Goal: Task Accomplishment & Management: Use online tool/utility

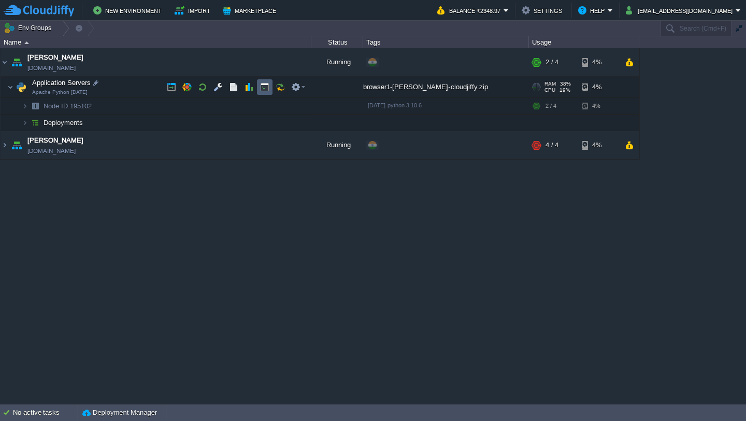
click at [264, 87] on button "button" at bounding box center [264, 86] width 9 height 9
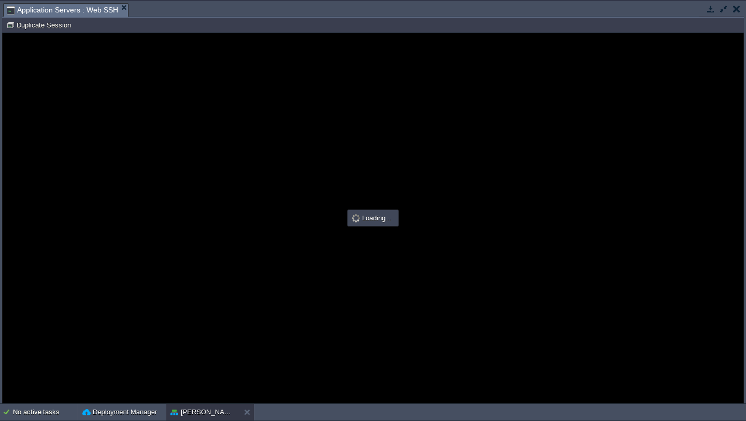
type input "#000000"
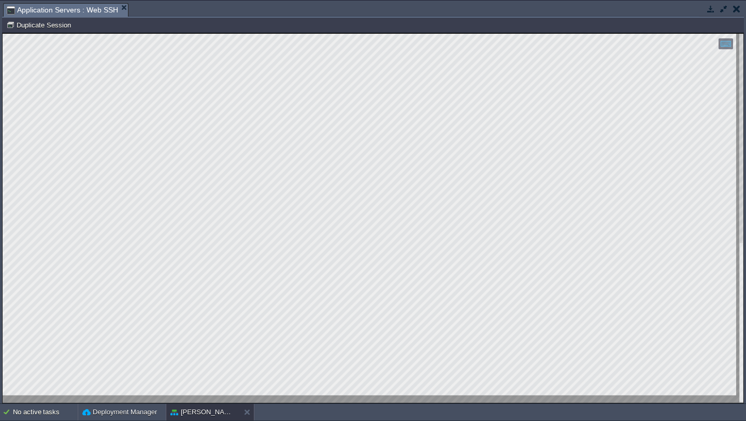
click at [738, 7] on button "button" at bounding box center [736, 8] width 7 height 9
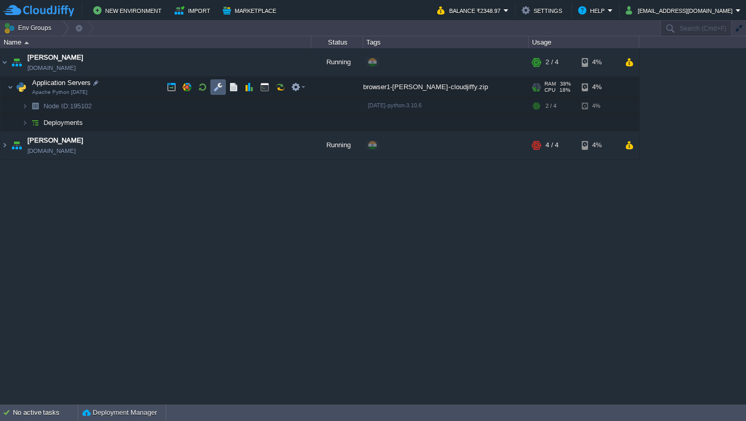
click at [220, 87] on button "button" at bounding box center [218, 86] width 9 height 9
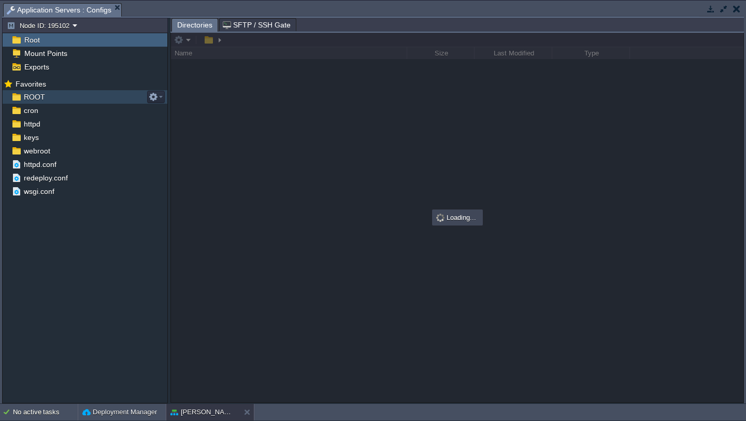
click at [76, 100] on div "ROOT" at bounding box center [85, 96] width 165 height 13
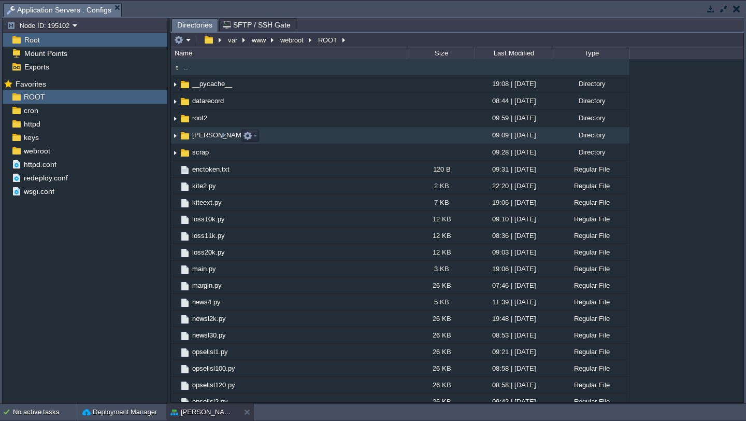
click at [175, 140] on img at bounding box center [175, 135] width 8 height 16
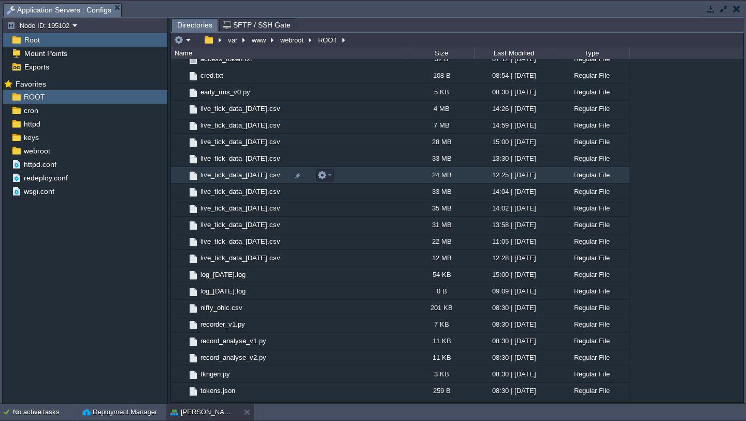
scroll to position [127, 0]
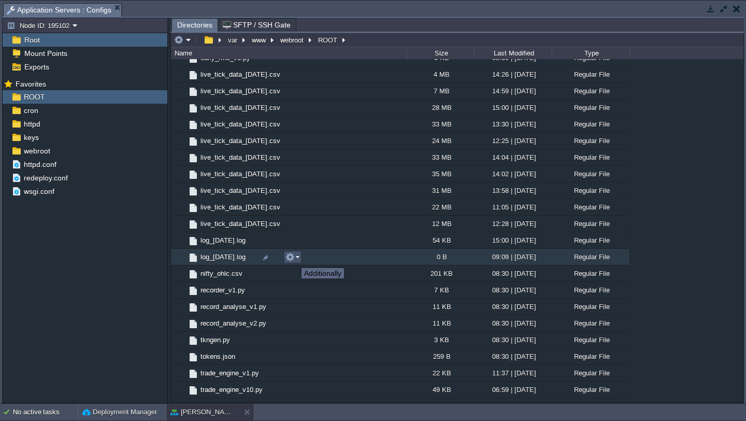
click at [294, 259] on button "button" at bounding box center [290, 256] width 9 height 9
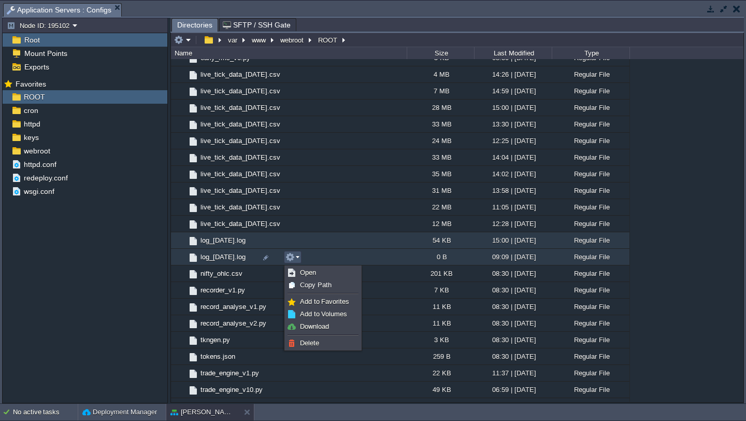
click at [367, 237] on td "log_[DATE].log" at bounding box center [289, 240] width 236 height 17
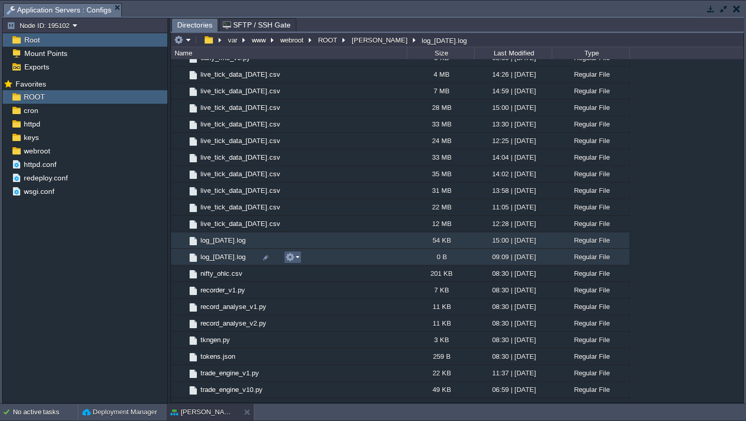
click at [295, 258] on em at bounding box center [293, 256] width 14 height 9
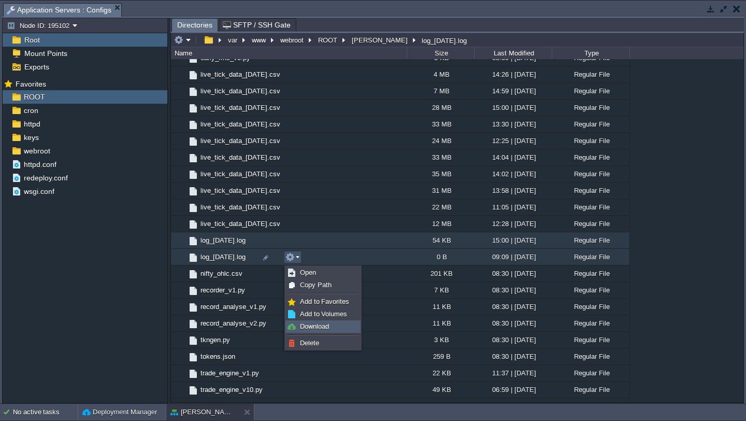
click at [317, 325] on span "Download" at bounding box center [314, 326] width 29 height 8
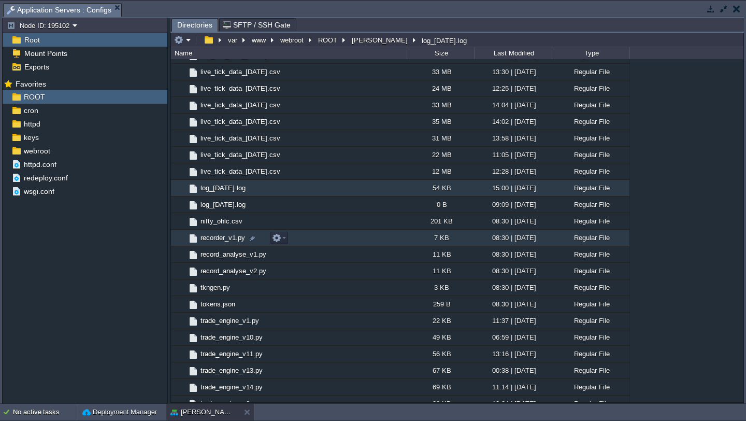
scroll to position [182, 0]
